Goal: Task Accomplishment & Management: Manage account settings

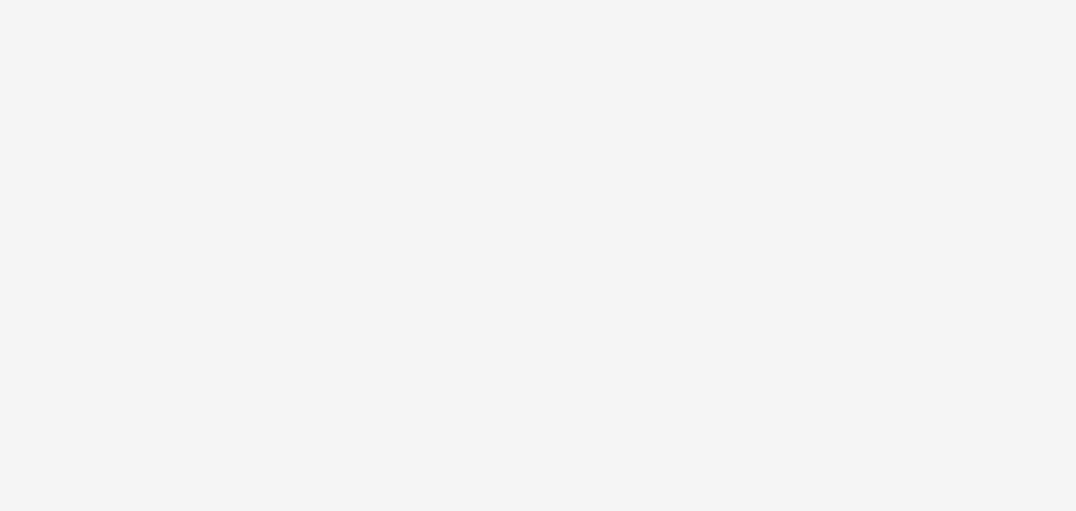
click at [663, 464] on html at bounding box center [538, 255] width 1076 height 511
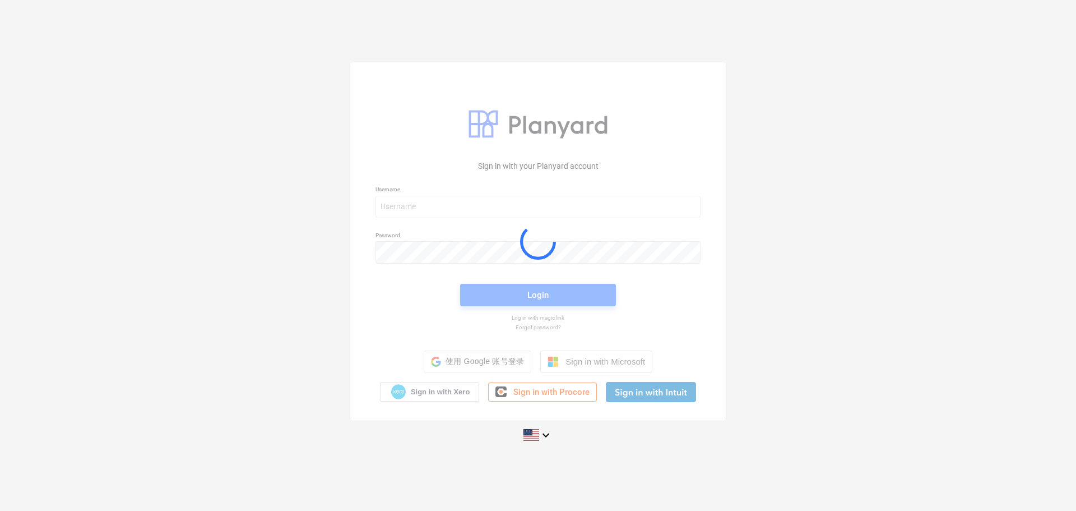
click at [654, 468] on div "Sign in with your Planyard account Username Password Login Log in with magic li…" at bounding box center [538, 255] width 1076 height 511
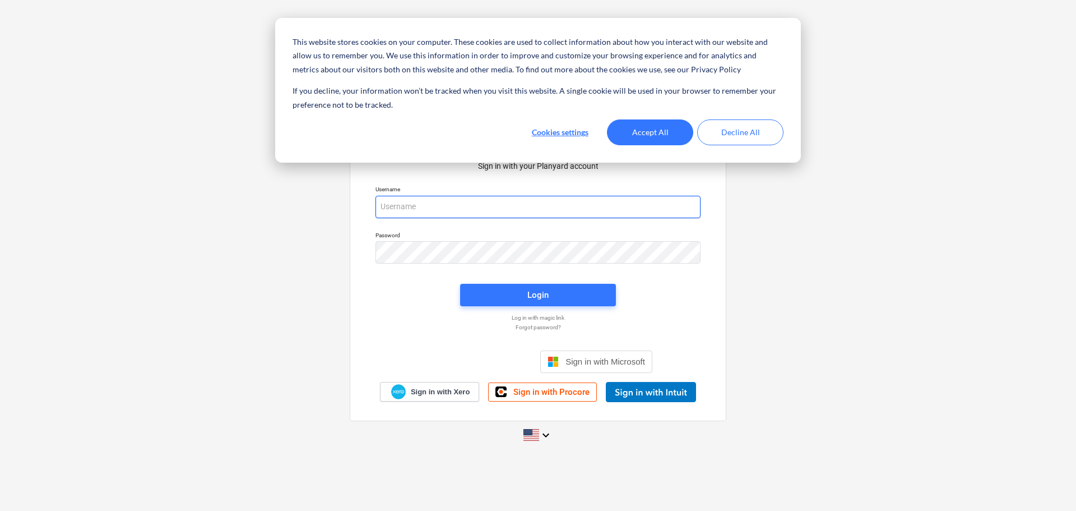
click at [487, 213] on input "email" at bounding box center [538, 207] width 325 height 22
click at [487, 209] on input "email" at bounding box center [538, 207] width 325 height 22
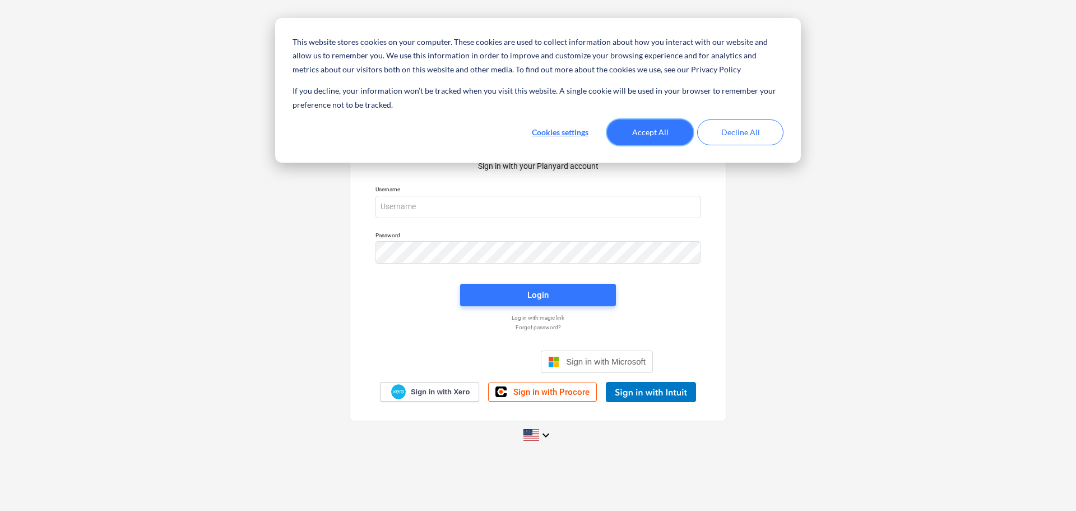
click at [667, 123] on button "Accept All" at bounding box center [650, 132] width 86 height 26
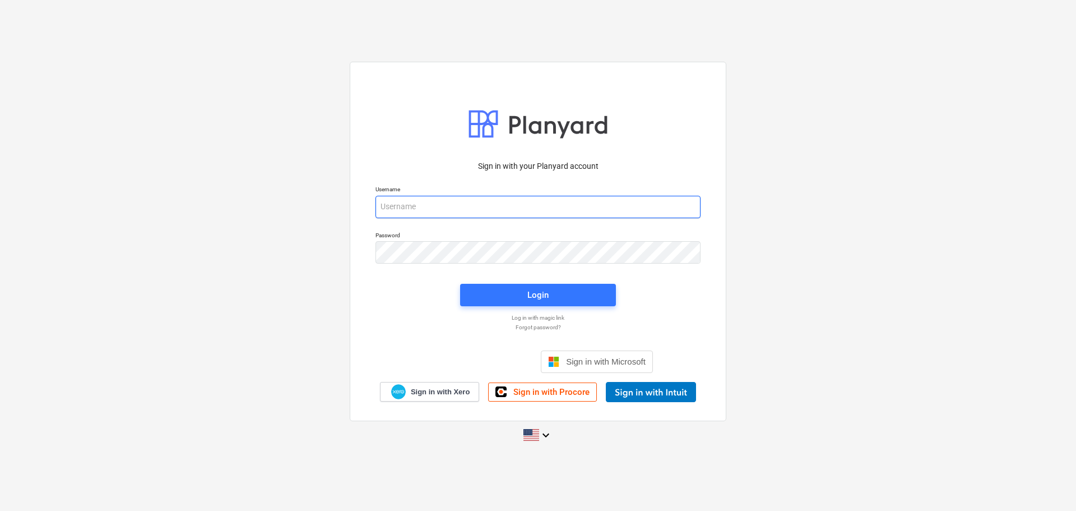
click at [550, 214] on input "email" at bounding box center [538, 207] width 325 height 22
type input "[EMAIL_ADDRESS][DOMAIN_NAME]"
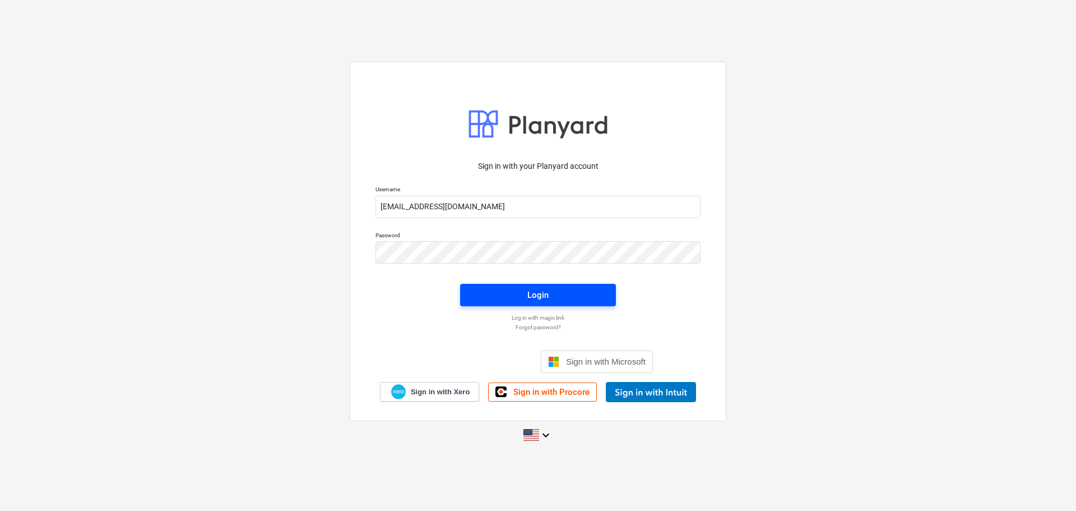
click at [512, 293] on span "Login" at bounding box center [538, 295] width 129 height 15
click at [467, 298] on button "Login" at bounding box center [538, 295] width 156 height 22
